Goal: Navigation & Orientation: Find specific page/section

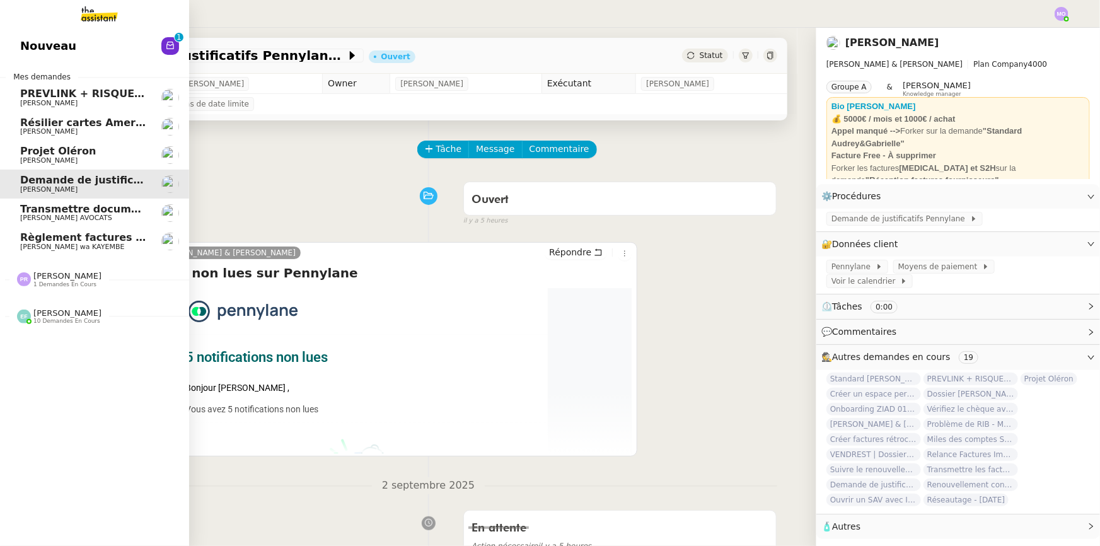
click at [110, 239] on span "Règlement factures ORANGE - [DATE]" at bounding box center [126, 237] width 213 height 12
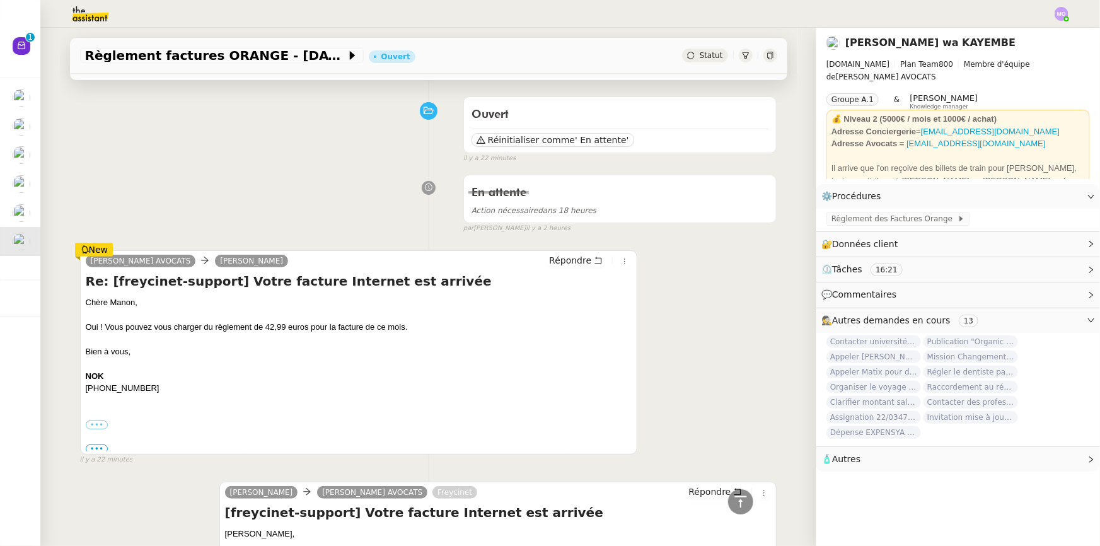
scroll to position [57, 0]
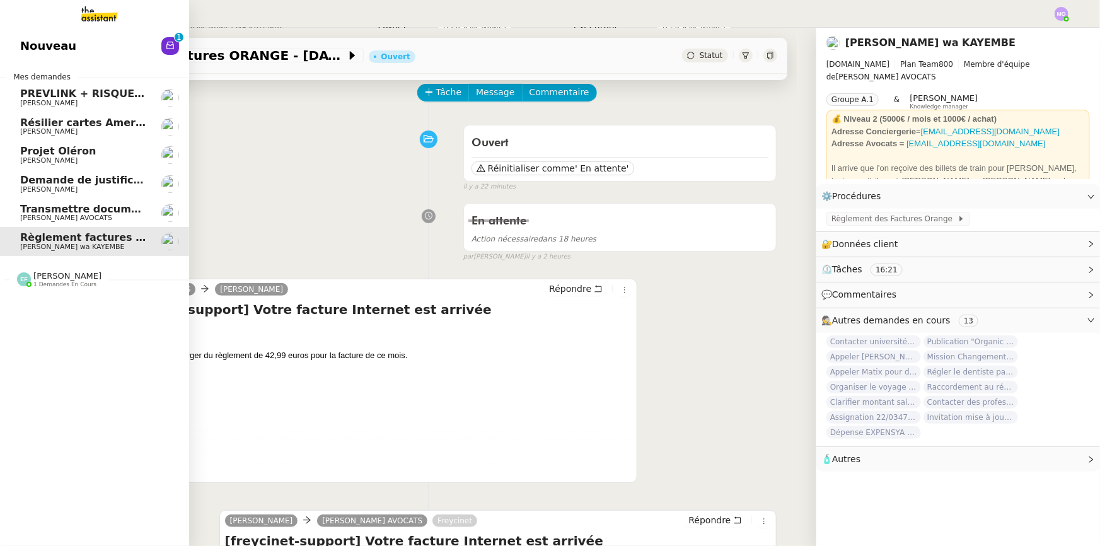
click at [32, 211] on span "Transmettre documents URSSAF au Cabinet Delery" at bounding box center [164, 209] width 289 height 12
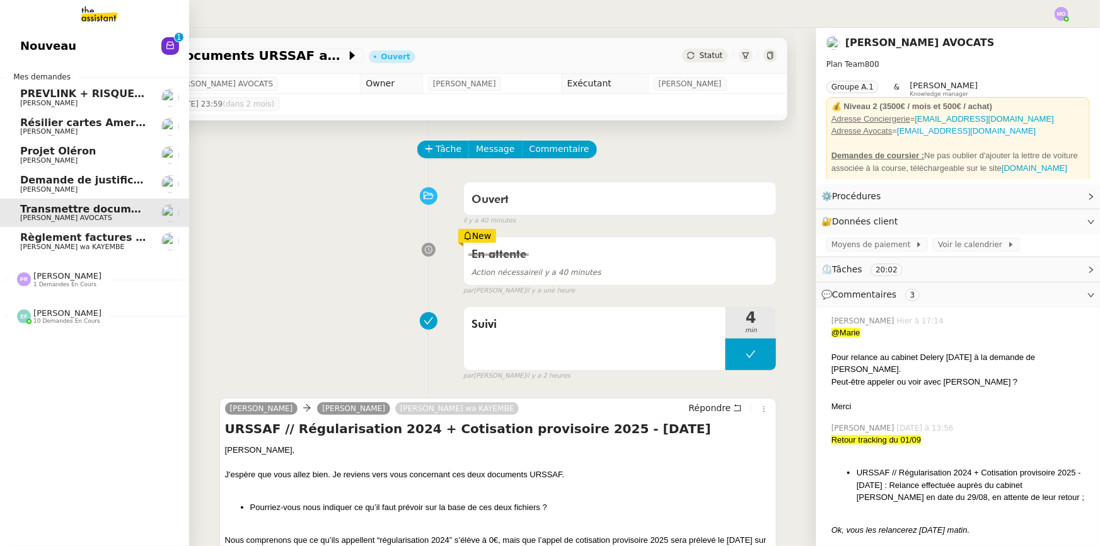
click at [95, 185] on span "Demande de justificatifs Pennylane - [DATE]" at bounding box center [145, 180] width 251 height 12
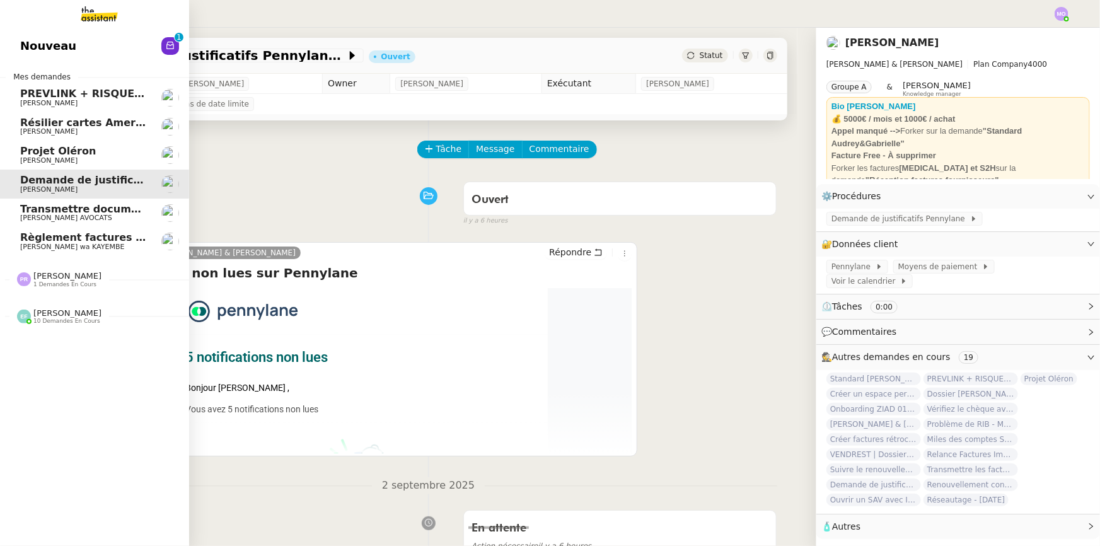
click at [83, 151] on span "Projet Oléron" at bounding box center [83, 151] width 127 height 11
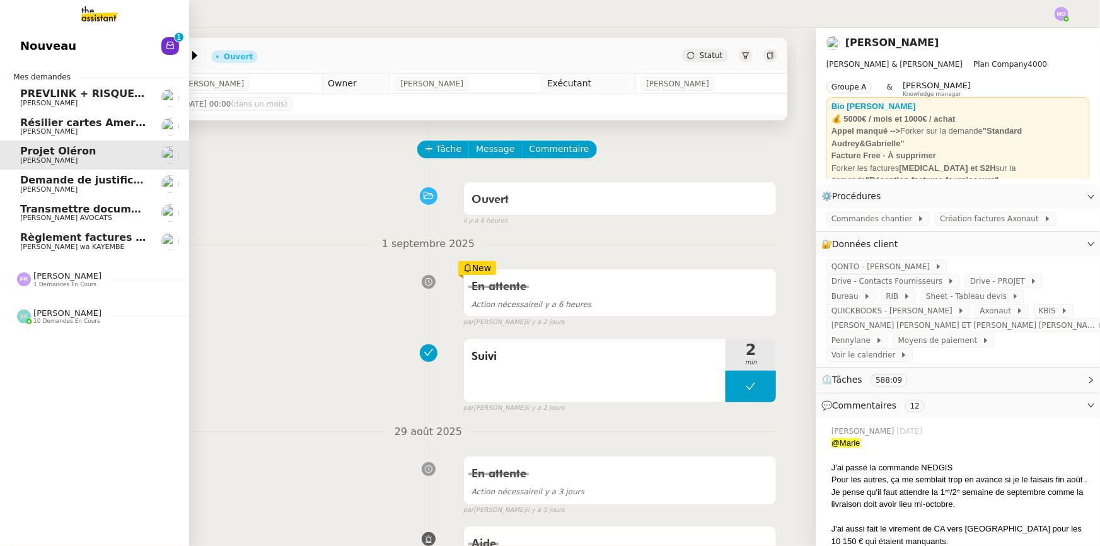
click at [59, 274] on span "[PERSON_NAME]" at bounding box center [67, 275] width 68 height 9
click at [77, 302] on span "Créer un espace personnel sur SYLAé" at bounding box center [128, 303] width 216 height 12
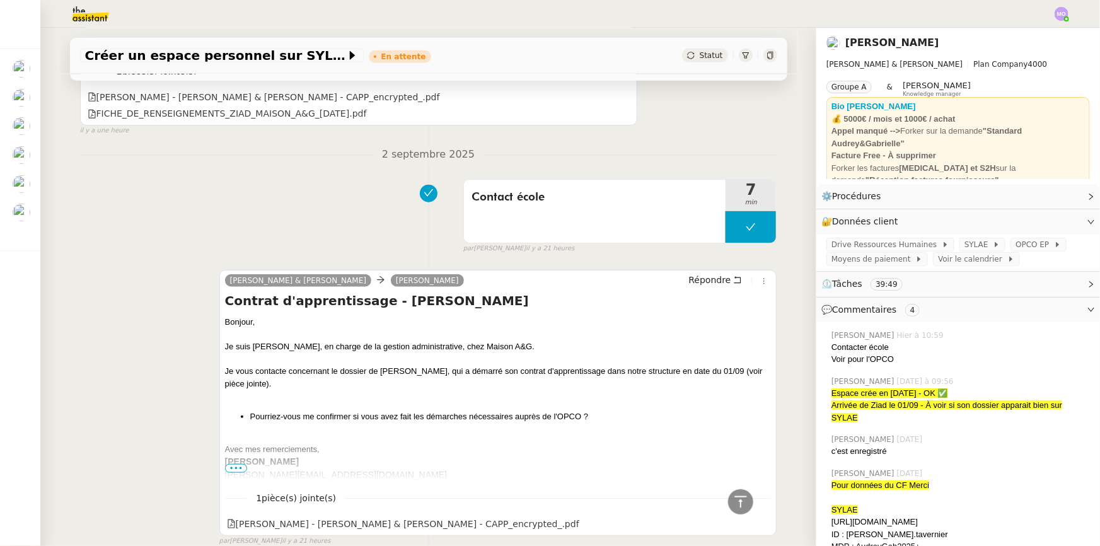
scroll to position [507, 0]
